Goal: Browse casually

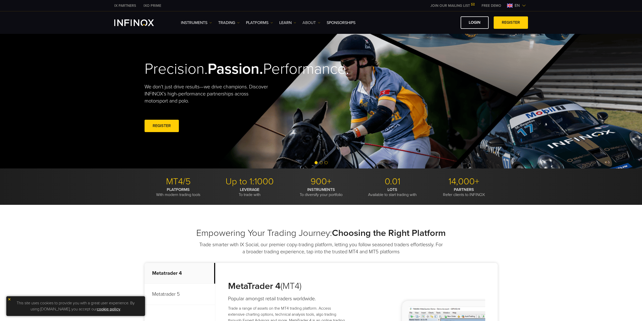
click at [312, 21] on link "ABOUT" at bounding box center [311, 23] width 18 height 6
click at [289, 24] on link "Learn" at bounding box center [287, 23] width 17 height 6
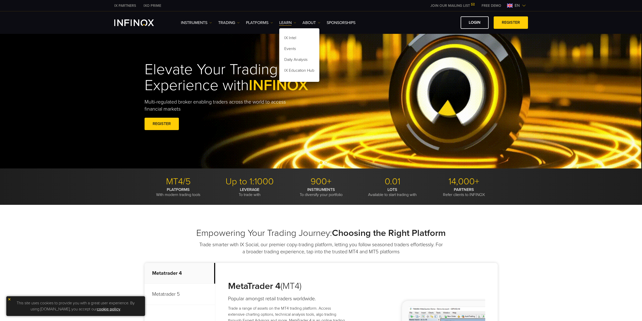
click at [133, 20] on img "INFINOX Logo" at bounding box center [134, 22] width 40 height 7
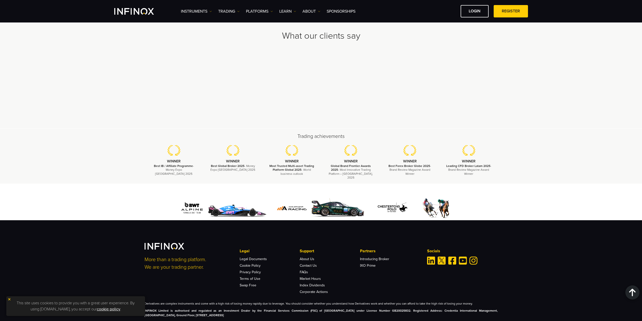
scroll to position [1438, 0]
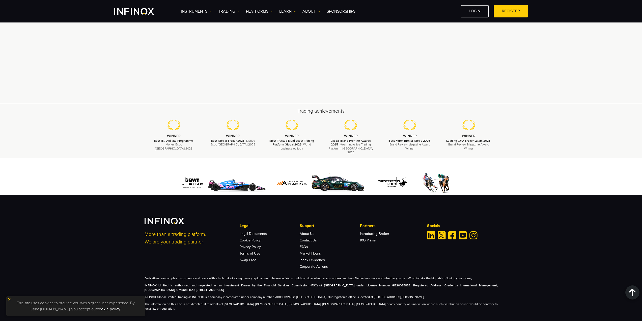
drag, startPoint x: 8, startPoint y: 299, endPoint x: 14, endPoint y: 297, distance: 6.1
click at [8, 299] on img at bounding box center [10, 299] width 4 height 4
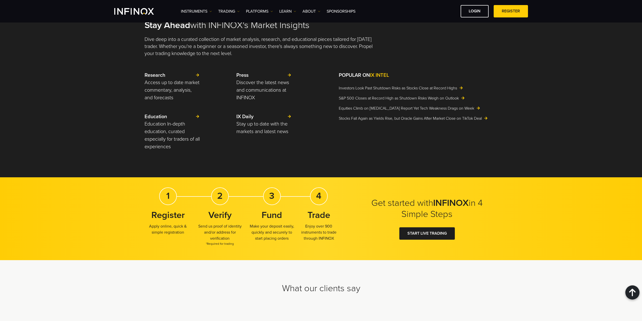
scroll to position [1059, 0]
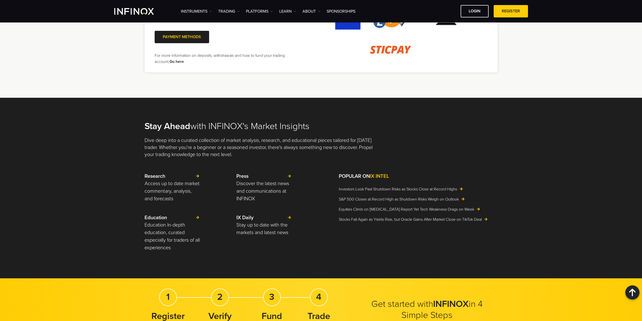
click at [129, 12] on img "INFINOX Logo" at bounding box center [134, 11] width 40 height 7
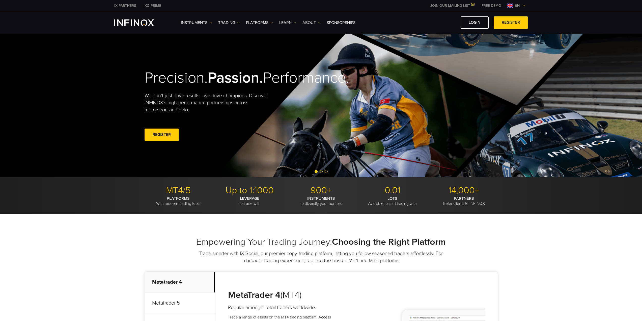
click at [316, 21] on link "ABOUT" at bounding box center [311, 23] width 18 height 6
click at [238, 22] on img at bounding box center [238, 22] width 3 height 3
click at [206, 23] on link "Instruments" at bounding box center [196, 23] width 31 height 6
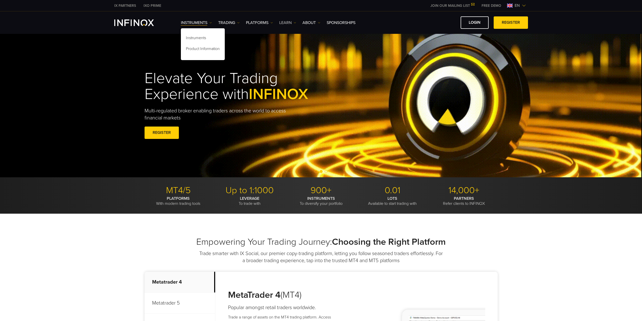
click at [292, 23] on link "Learn" at bounding box center [287, 23] width 17 height 6
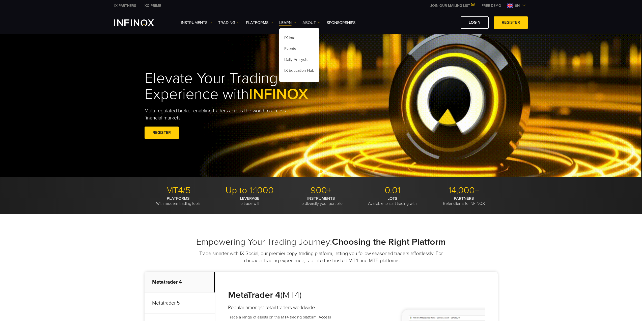
click at [319, 23] on img at bounding box center [319, 22] width 3 height 3
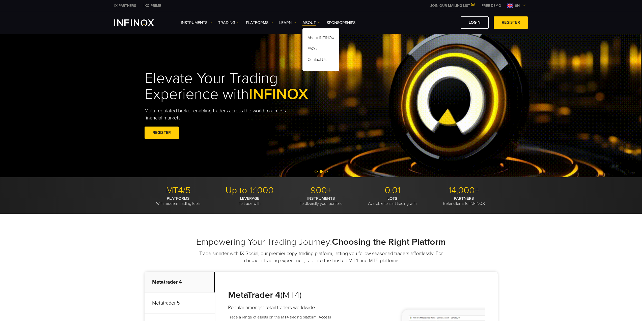
click at [137, 19] on img "INFINOX Logo" at bounding box center [134, 22] width 40 height 7
